Goal: Information Seeking & Learning: Find specific fact

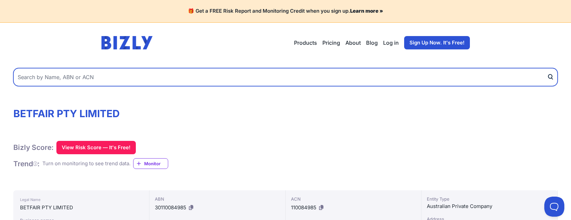
click at [114, 76] on input "text" at bounding box center [285, 77] width 544 height 18
type input "888 poker league"
click at [547, 68] on button "submit" at bounding box center [552, 77] width 11 height 18
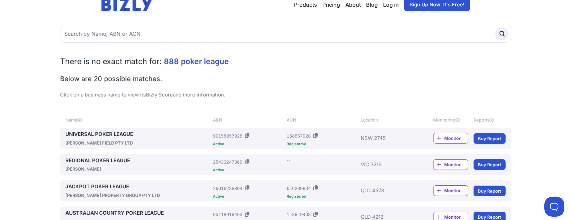
scroll to position [33, 0]
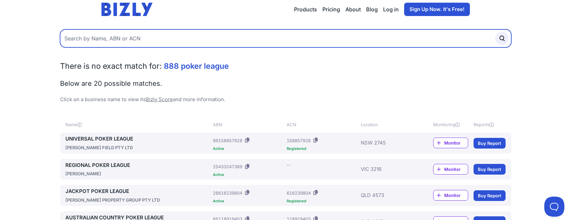
click at [94, 39] on input "text" at bounding box center [285, 38] width 451 height 18
paste input "93 460 731 887"
type input "93 460 731 887"
click at [495, 32] on button "submit" at bounding box center [501, 38] width 13 height 13
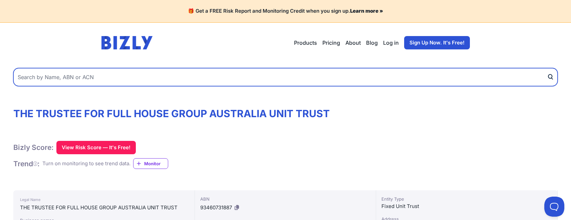
click at [121, 80] on input "text" at bounding box center [285, 77] width 544 height 18
type input "ladbrokes"
click at [547, 68] on button "submit" at bounding box center [552, 77] width 11 height 18
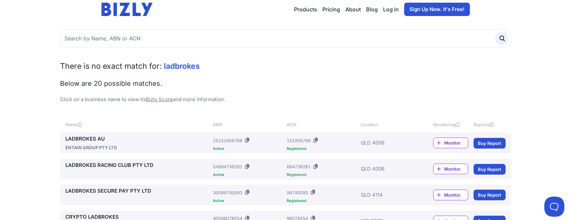
scroll to position [67, 0]
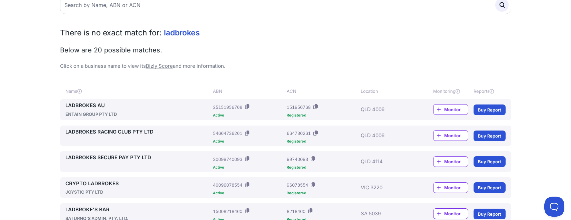
click at [249, 105] on icon at bounding box center [247, 106] width 4 height 5
click at [248, 86] on div "Name ABN ACN Location Monitoring Reports" at bounding box center [285, 91] width 451 height 16
click at [316, 105] on icon at bounding box center [315, 106] width 4 height 5
